Goal: Task Accomplishment & Management: Manage account settings

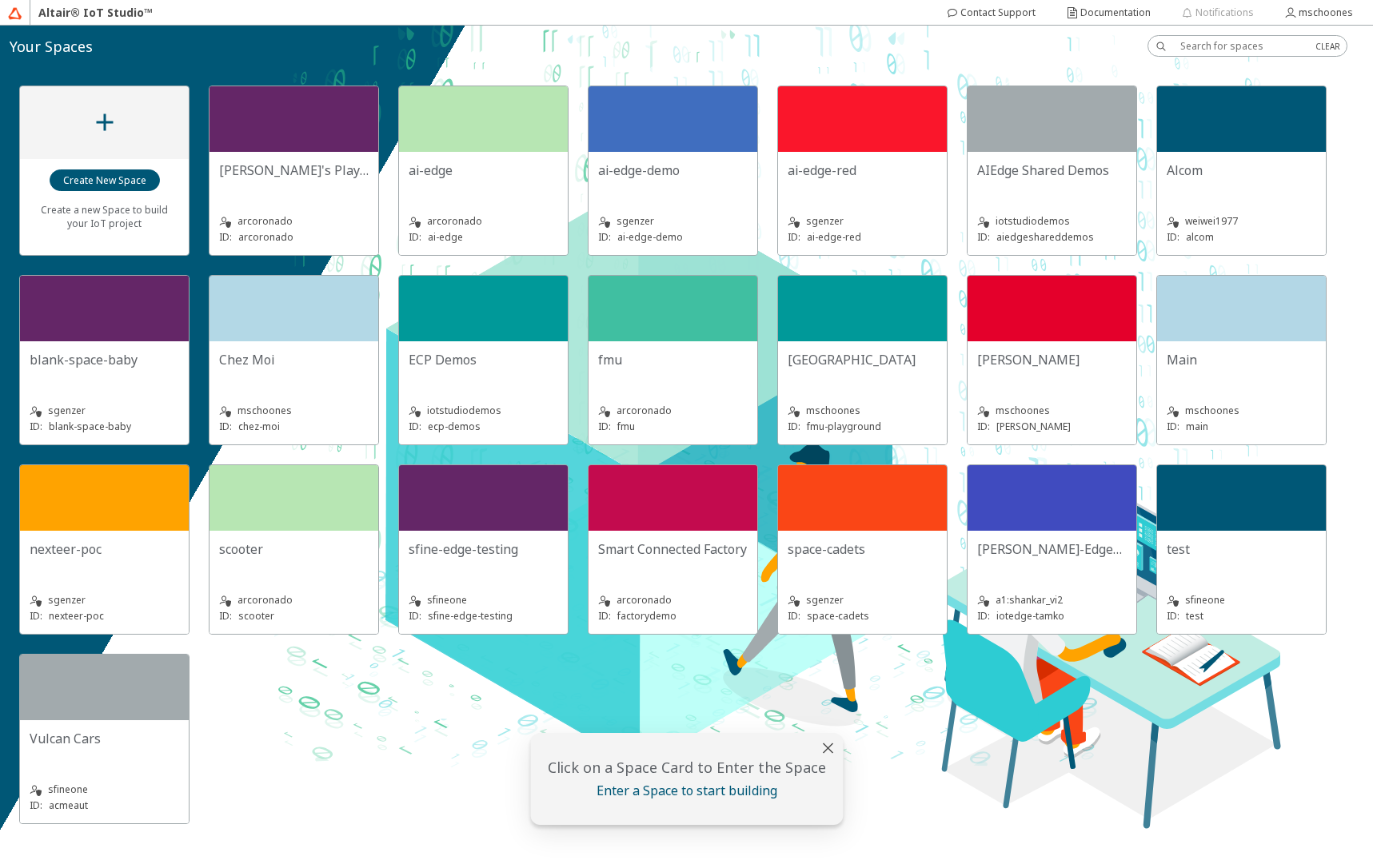
click at [840, 382] on div "[GEOGRAPHIC_DATA]" at bounding box center [863, 367] width 150 height 32
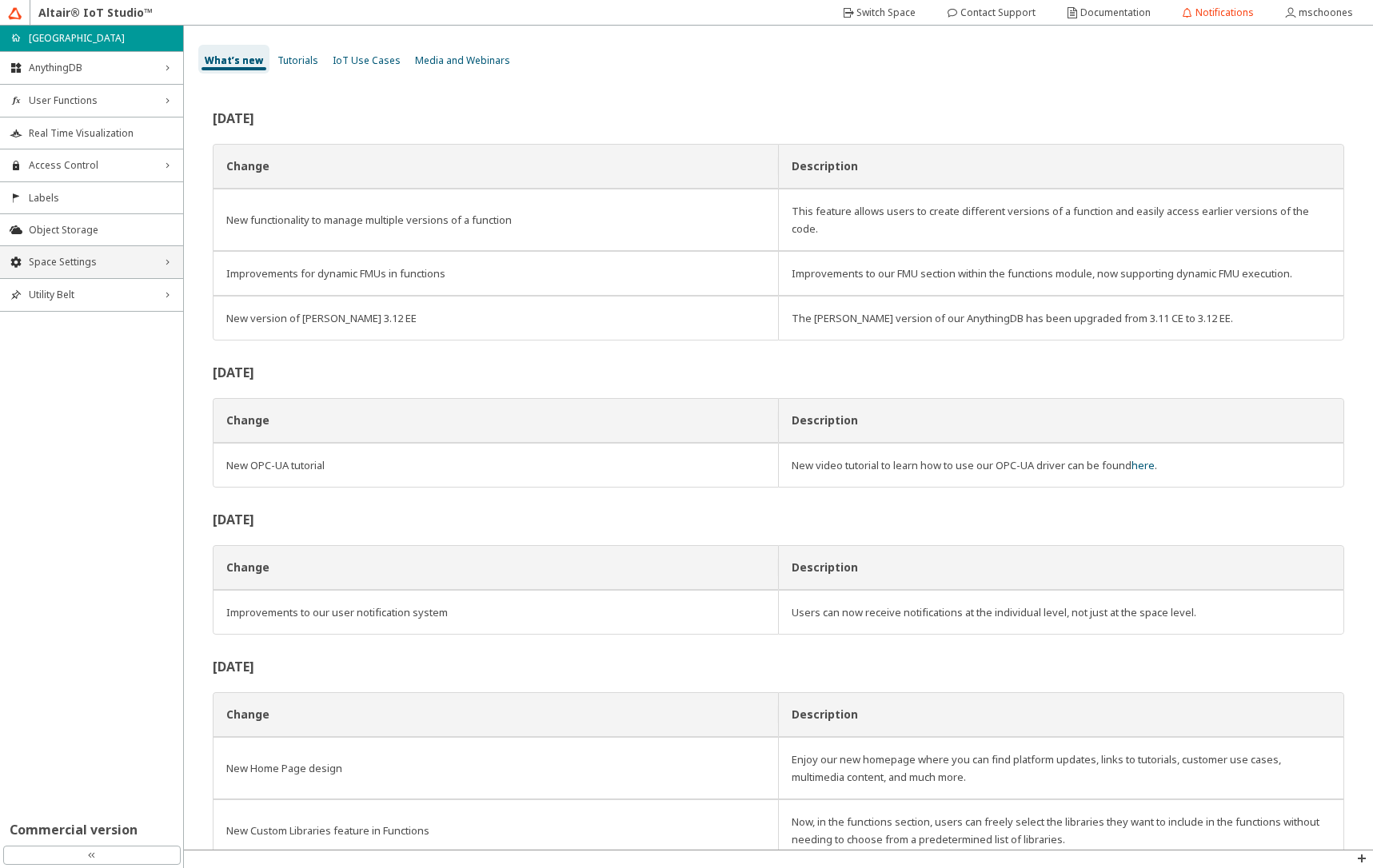
click at [63, 270] on div "Space Settings right_chevron" at bounding box center [92, 262] width 184 height 32
click at [67, 292] on span "General" at bounding box center [101, 292] width 145 height 13
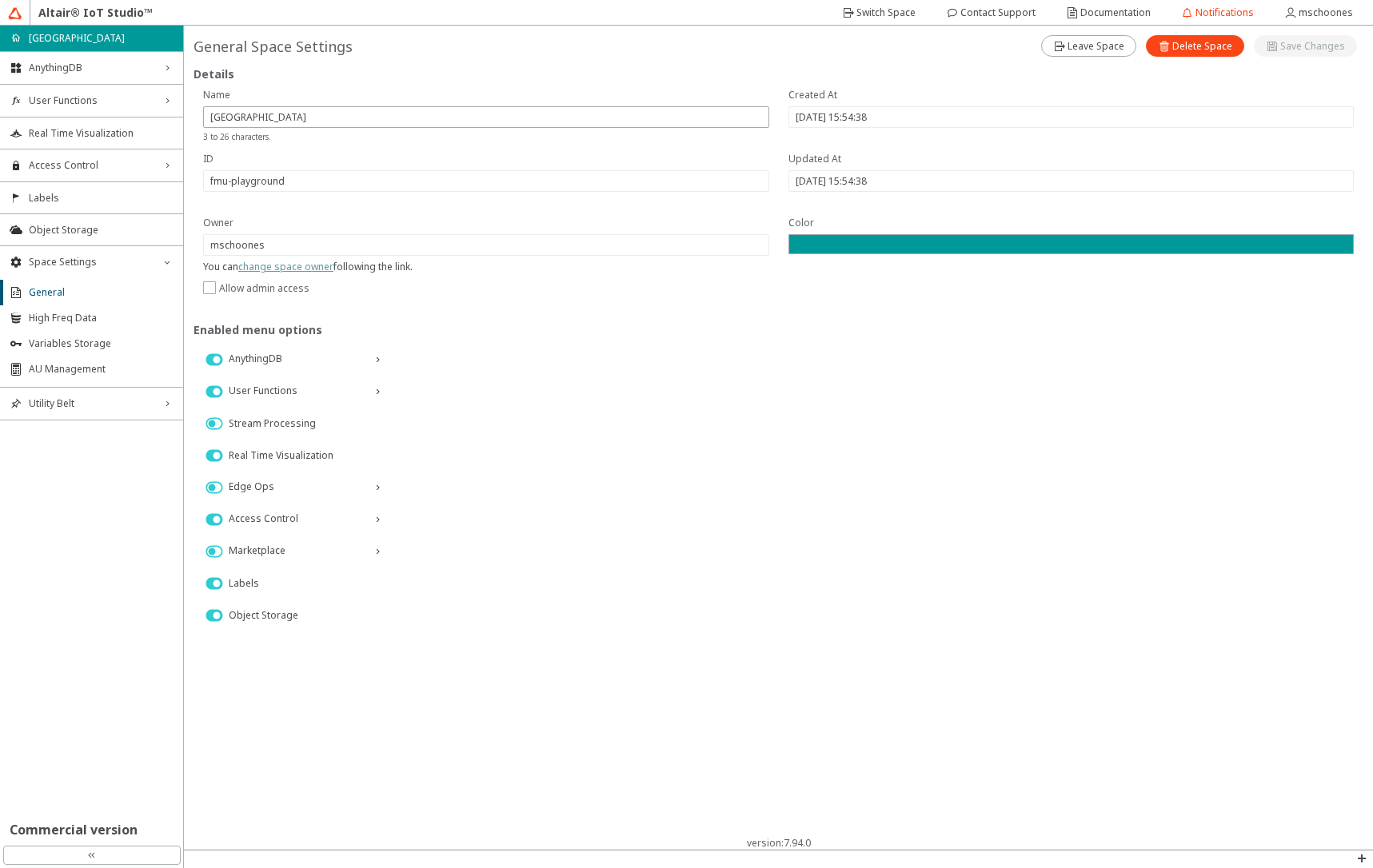
click at [289, 268] on link "change space owner" at bounding box center [285, 267] width 95 height 14
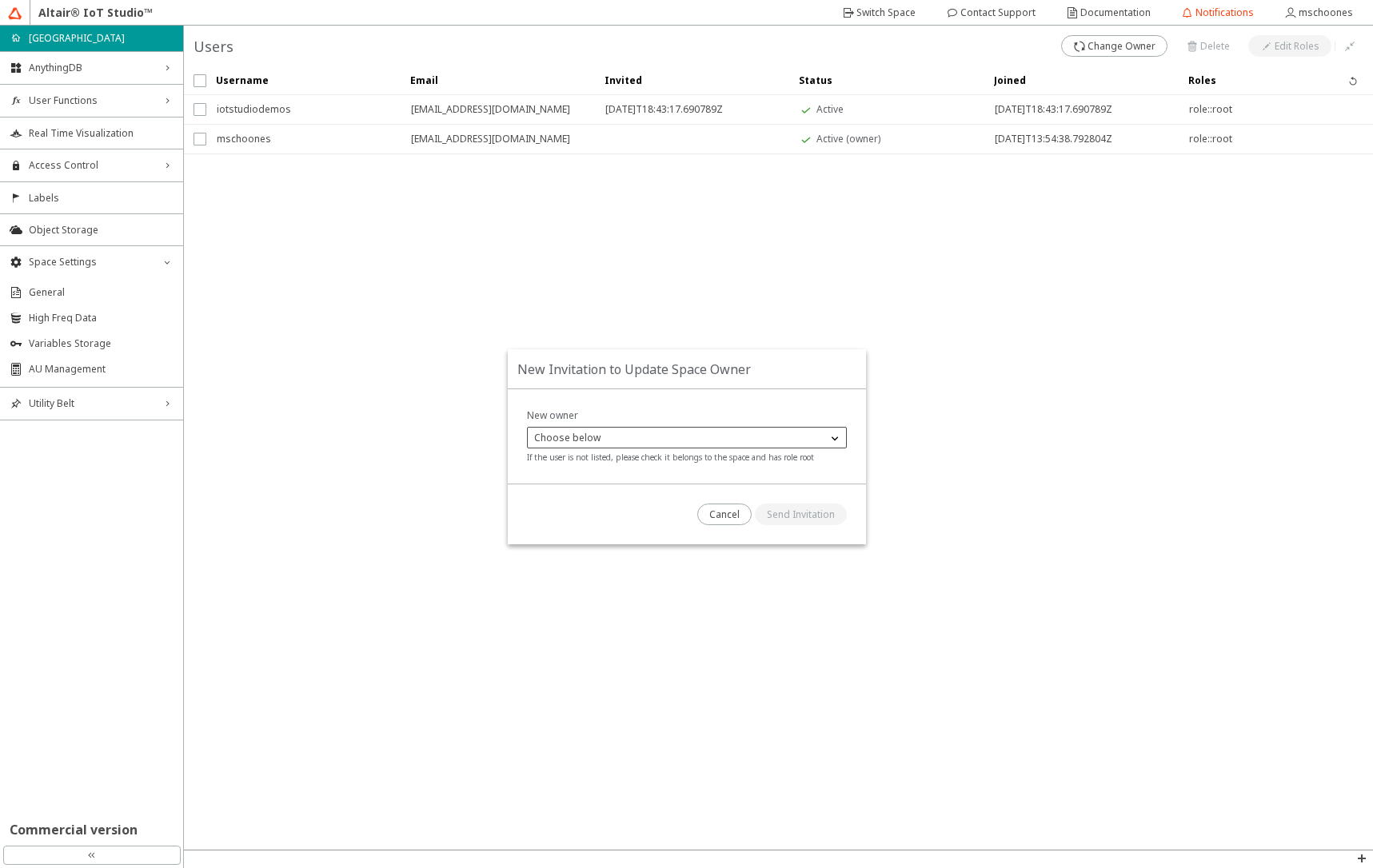
click at [574, 434] on p "Choose below" at bounding box center [567, 438] width 79 height 14
click at [578, 457] on span "iotstudiodemos - iotstudiodemos@altair.com" at bounding box center [655, 460] width 241 height 14
click at [0, 0] on slot "Send Invitation" at bounding box center [0, 0] width 0 height 0
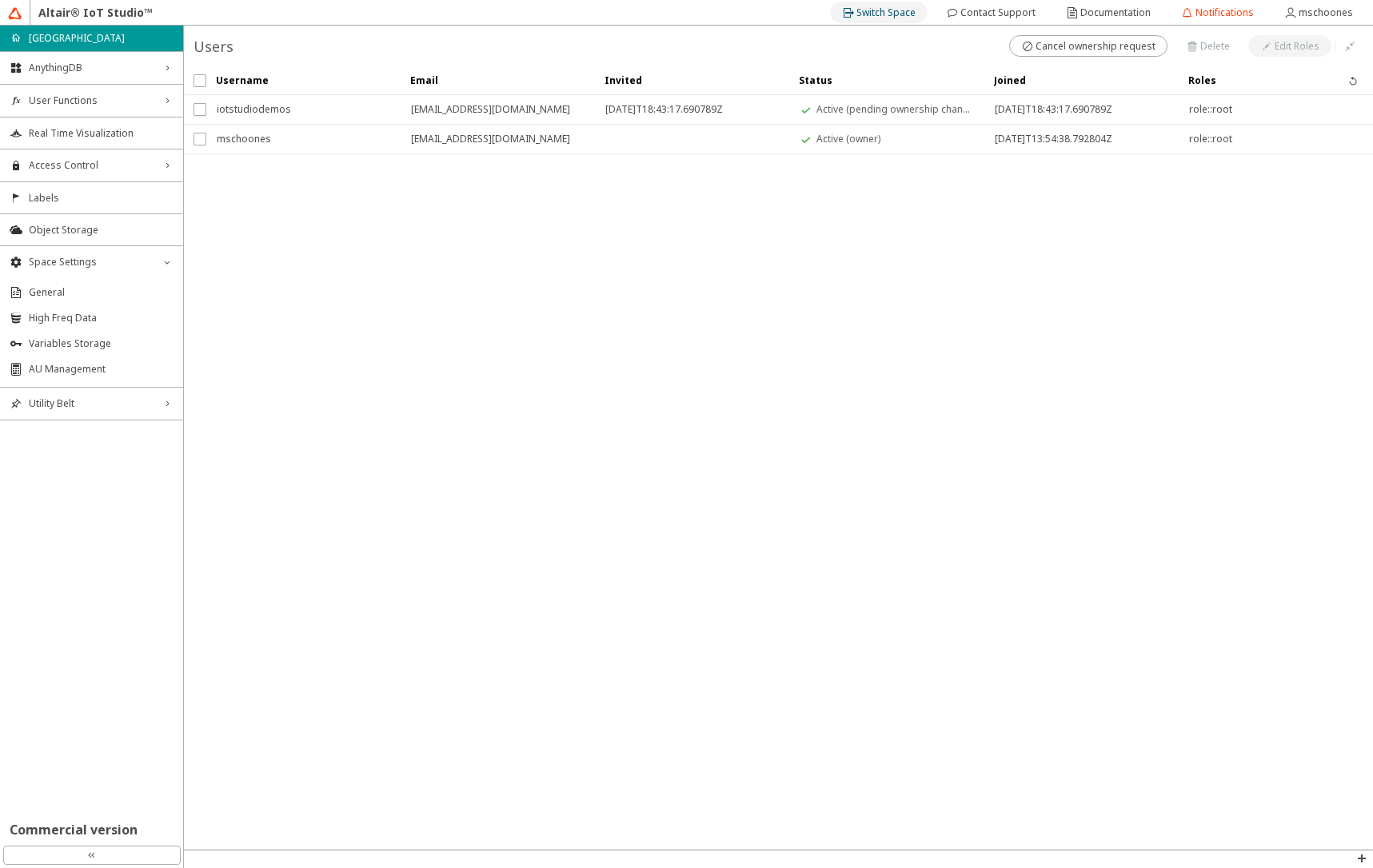
click at [856, 18] on iron-icon at bounding box center [849, 12] width 14 height 13
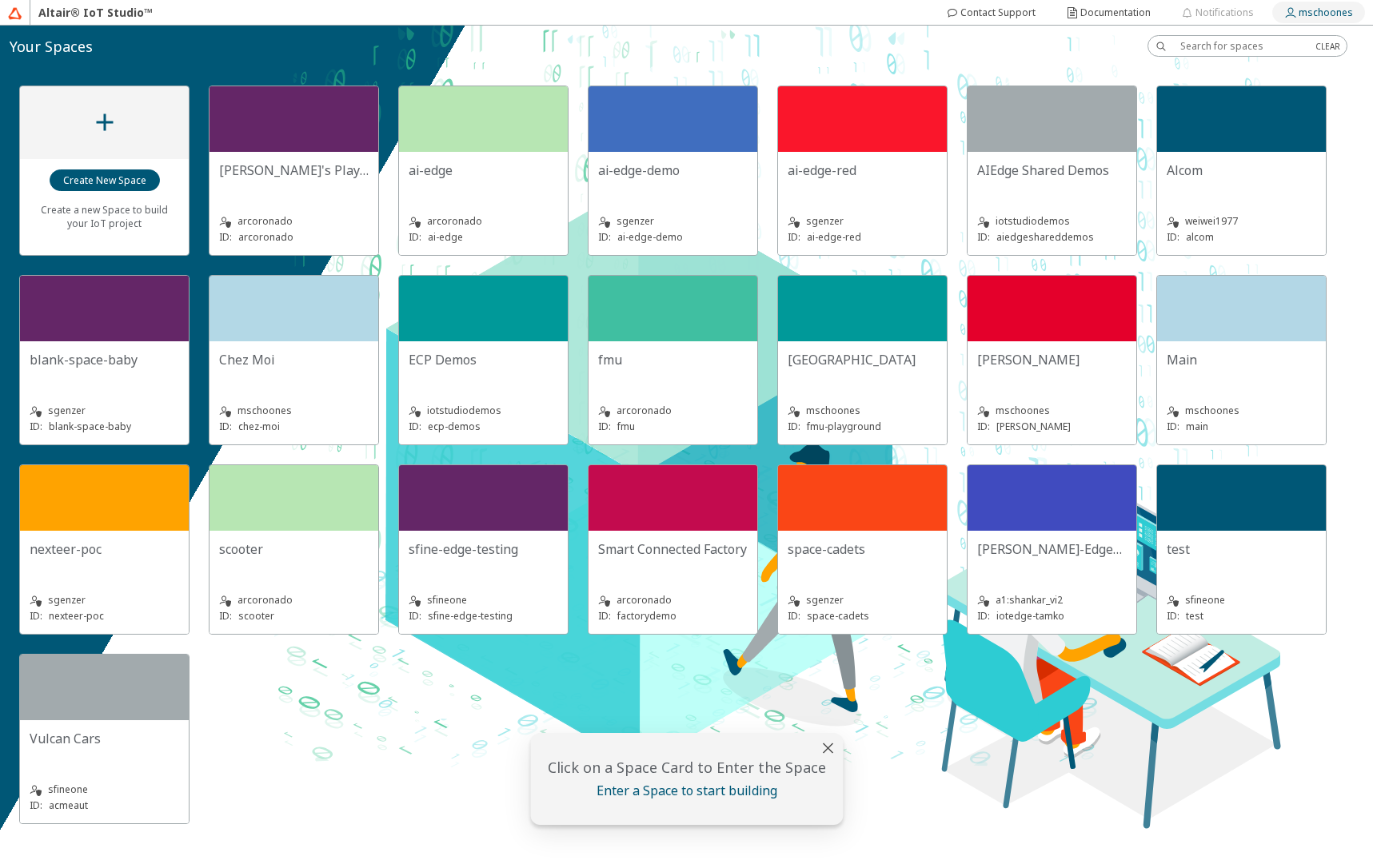
click at [0, 0] on slot "mschoones" at bounding box center [0, 0] width 0 height 0
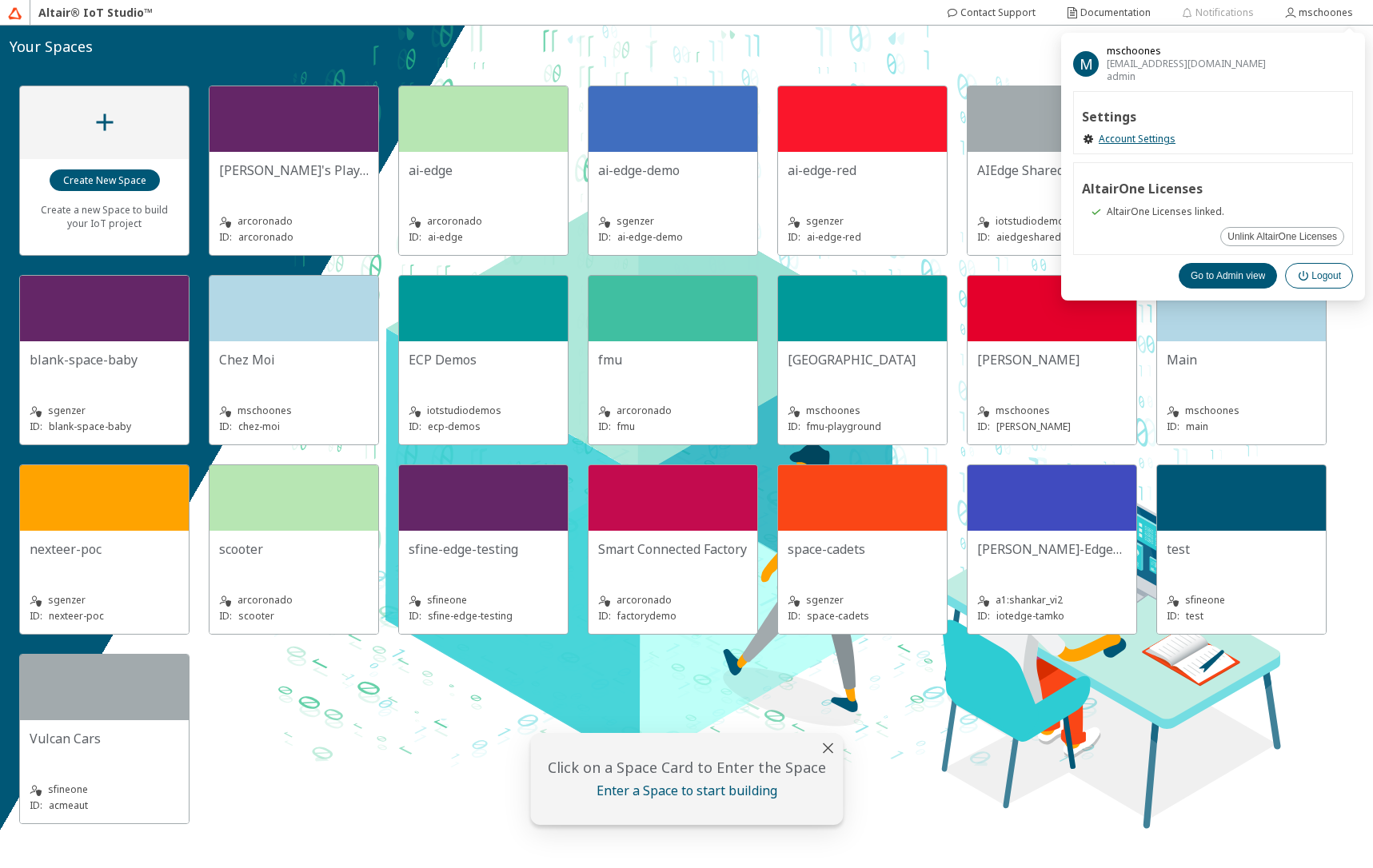
click at [0, 0] on slot "Logout" at bounding box center [0, 0] width 0 height 0
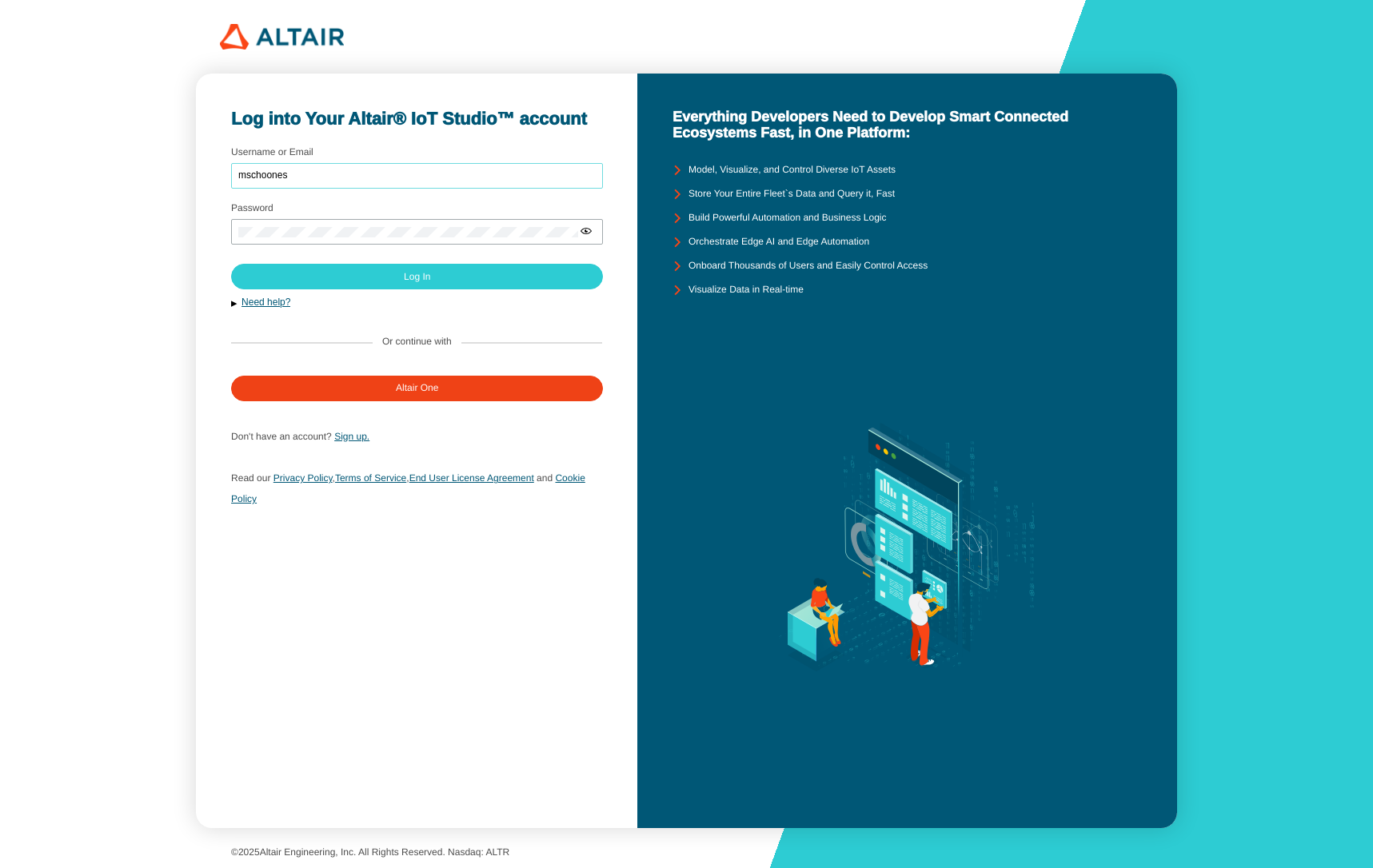
click at [346, 177] on input "mschoones" at bounding box center [417, 176] width 357 height 11
type input "iotstudiodemos"
click at [372, 280] on paper-button "Log In" at bounding box center [417, 277] width 372 height 26
